Goal: Task Accomplishment & Management: Manage account settings

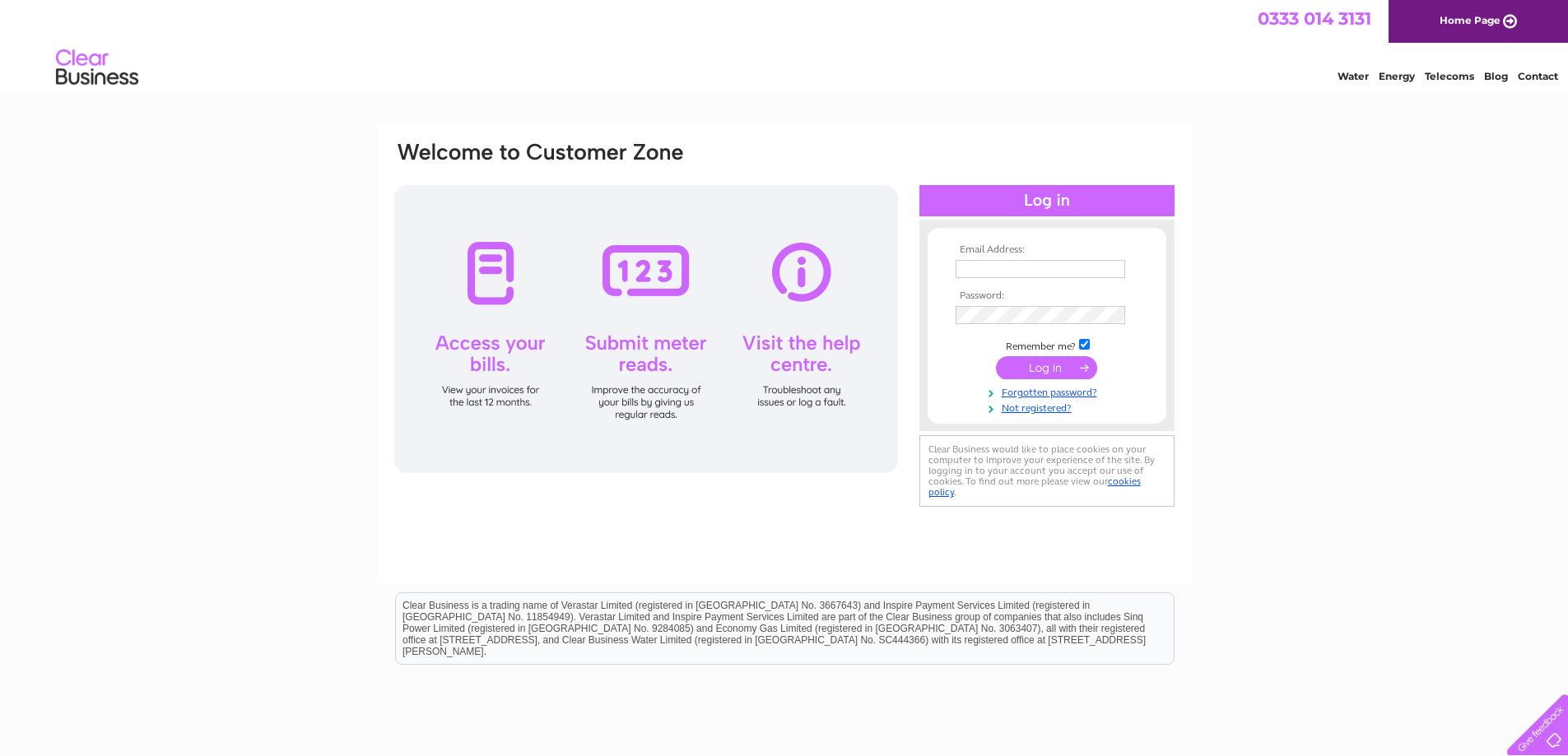
type input "rob.denston@nhs.scot"
click at [1044, 371] on input "submit" at bounding box center [1046, 367] width 101 height 23
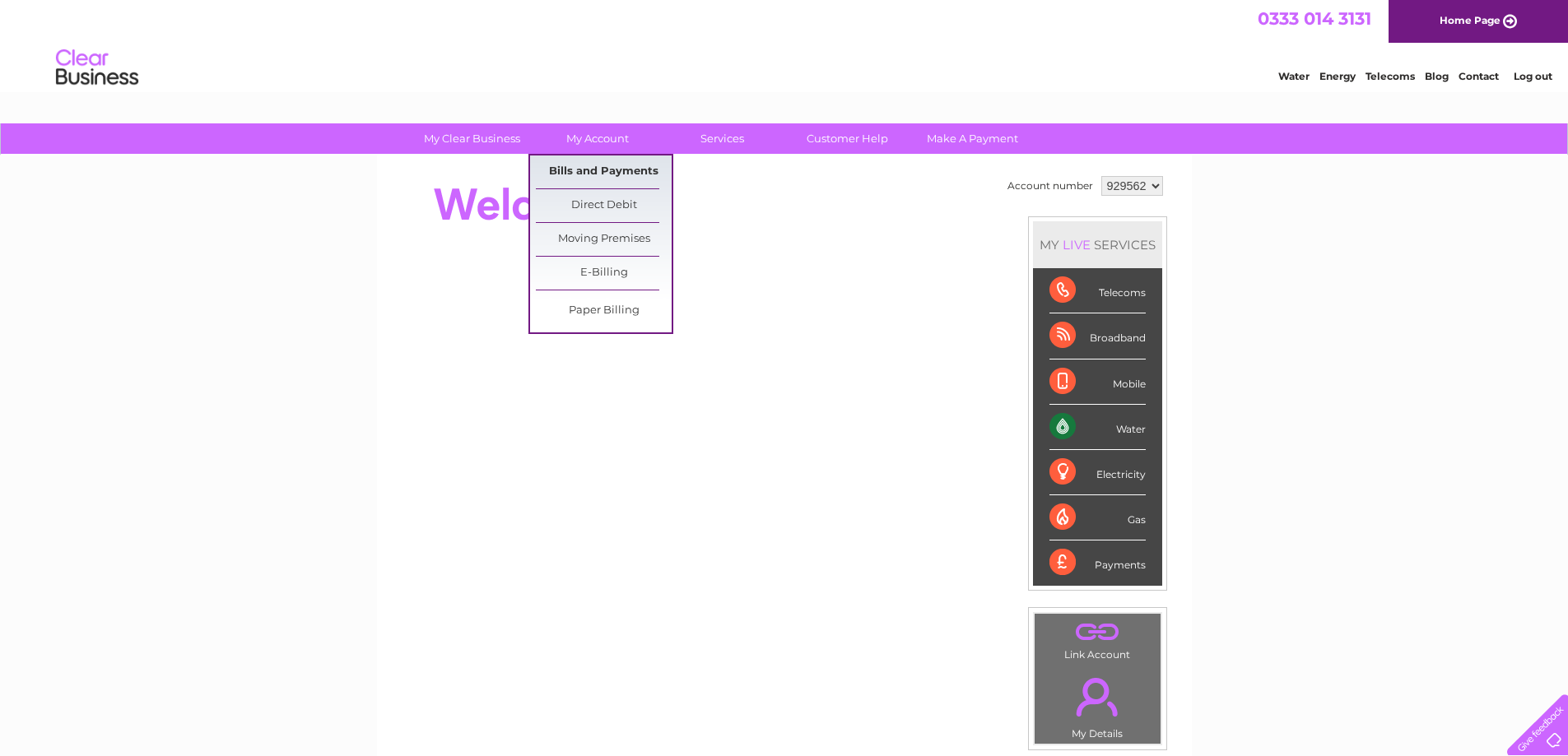
click at [593, 167] on link "Bills and Payments" at bounding box center [603, 172] width 136 height 33
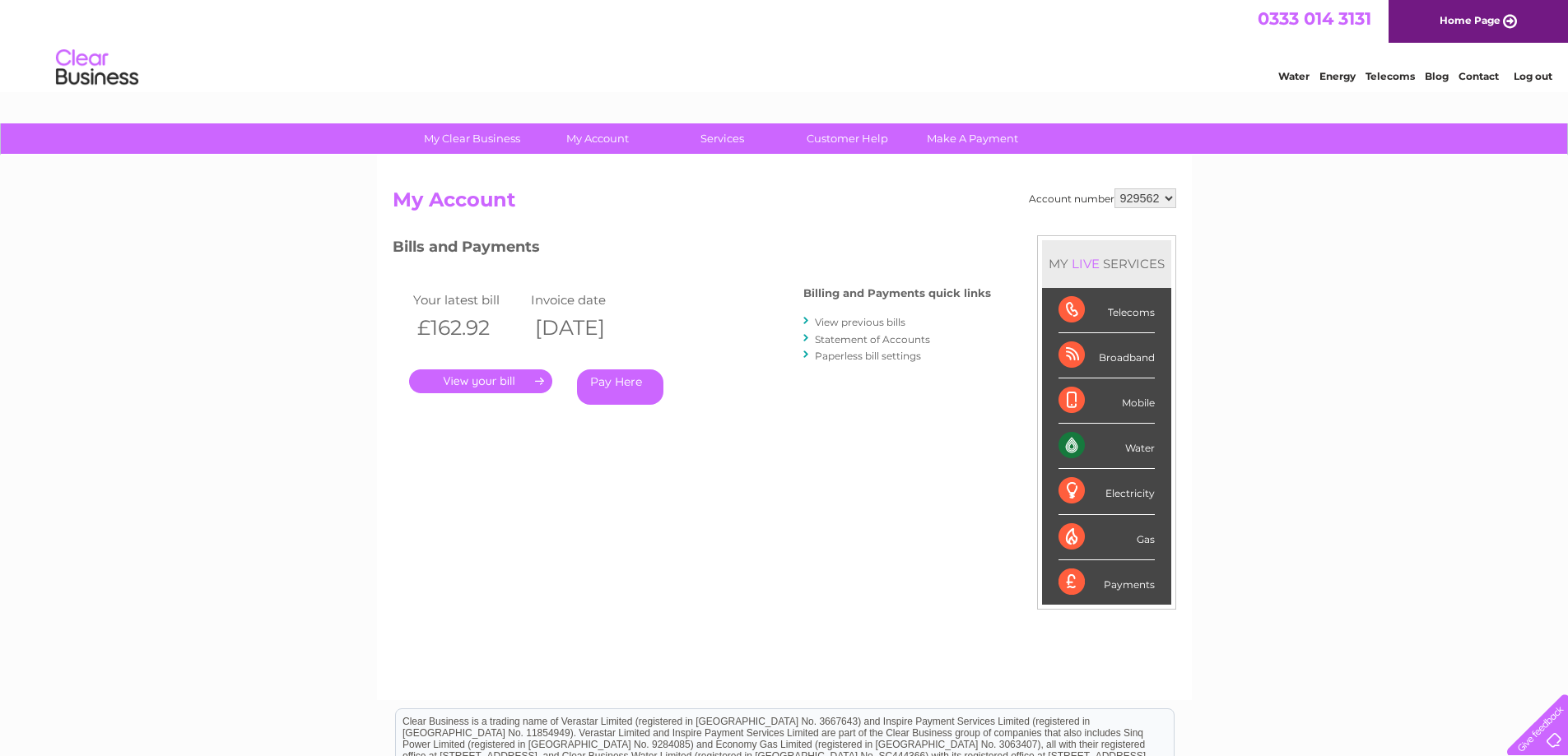
click at [497, 384] on link "." at bounding box center [481, 380] width 143 height 24
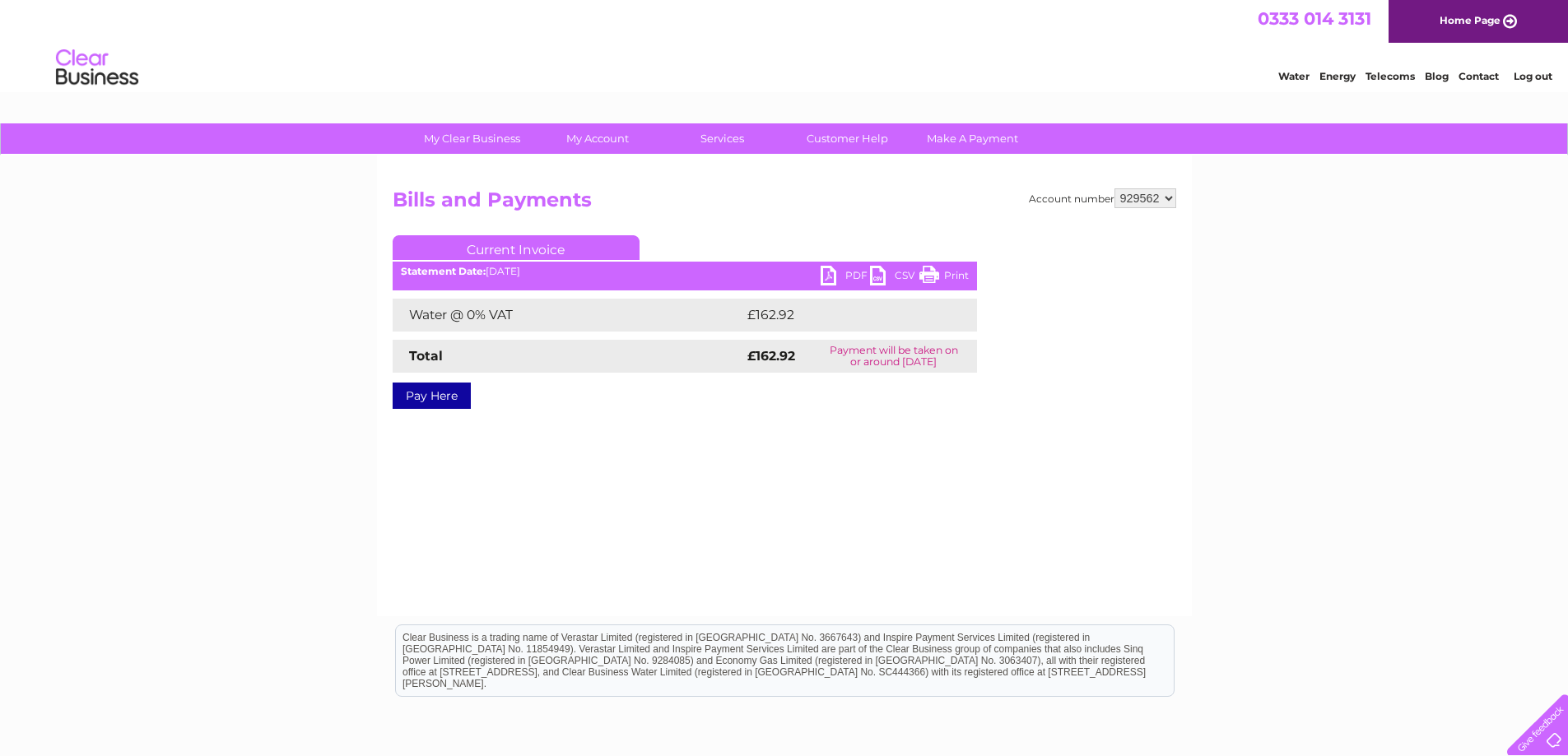
click at [833, 277] on link "PDF" at bounding box center [845, 277] width 49 height 24
